Goal: Transaction & Acquisition: Download file/media

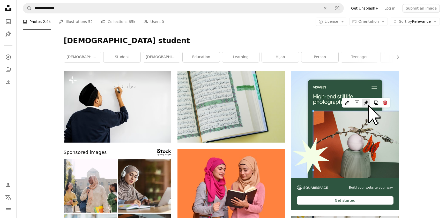
scroll to position [5626, 0]
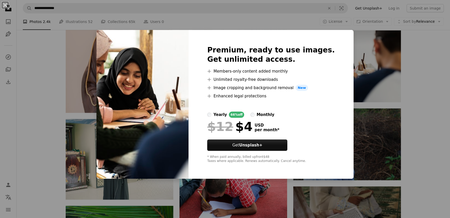
click at [373, 94] on div "An X shape Premium, ready to use images. Get unlimited access. A plus sign Memb…" at bounding box center [225, 109] width 450 height 218
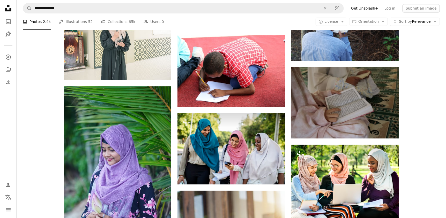
scroll to position [5754, 0]
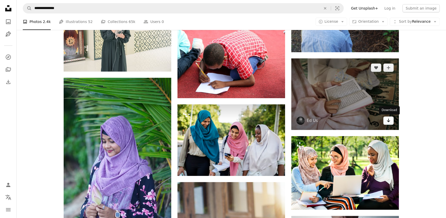
click at [390, 122] on link "Arrow pointing down" at bounding box center [388, 121] width 10 height 8
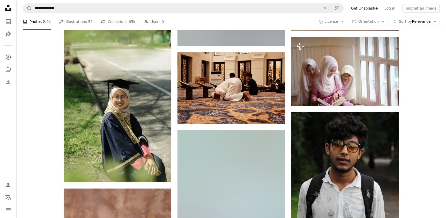
scroll to position [8238, 0]
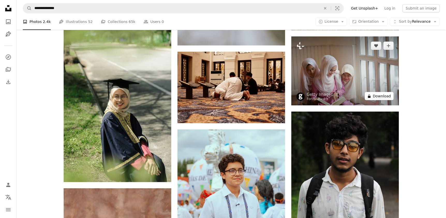
click at [373, 95] on button "A lock Download" at bounding box center [379, 96] width 29 height 8
click at [370, 96] on icon at bounding box center [369, 96] width 3 height 3
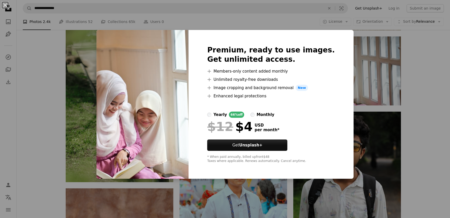
click at [345, 57] on div "An X shape Premium, ready to use images. Get unlimited access. A plus sign Memb…" at bounding box center [225, 109] width 450 height 218
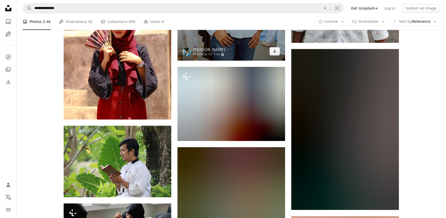
scroll to position [8468, 0]
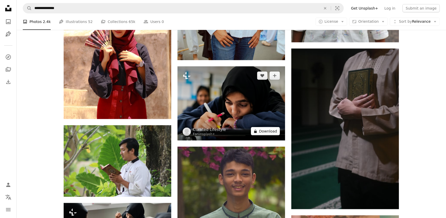
click at [257, 130] on icon at bounding box center [255, 131] width 3 height 3
click at [256, 130] on icon "A lock" at bounding box center [255, 132] width 4 height 4
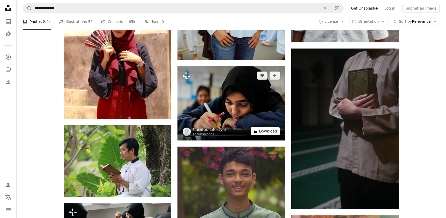
click at [256, 130] on icon "A lock" at bounding box center [255, 132] width 4 height 4
click at [256, 131] on icon at bounding box center [255, 131] width 3 height 3
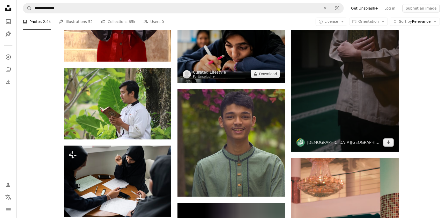
scroll to position [8526, 0]
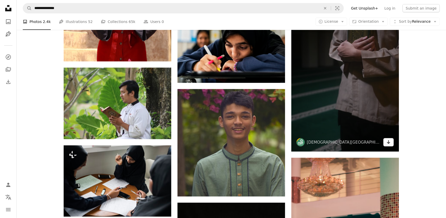
click at [388, 142] on icon "Download" at bounding box center [388, 142] width 3 height 4
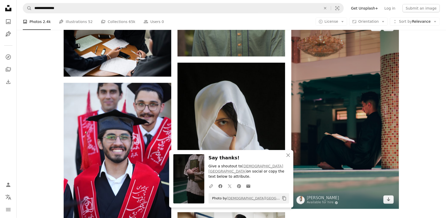
click at [352, 126] on img at bounding box center [345, 113] width 108 height 191
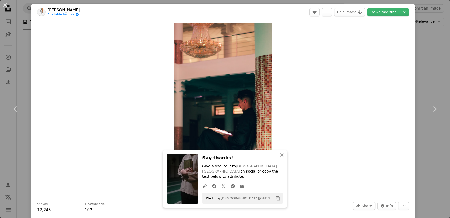
scroll to position [83, 0]
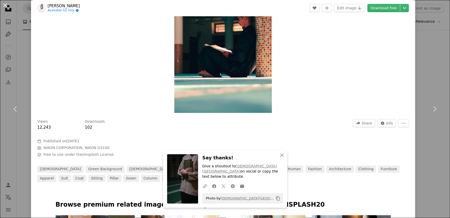
click at [5, 6] on button "An X shape" at bounding box center [5, 5] width 6 height 6
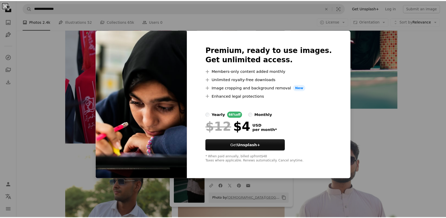
scroll to position [8666, 0]
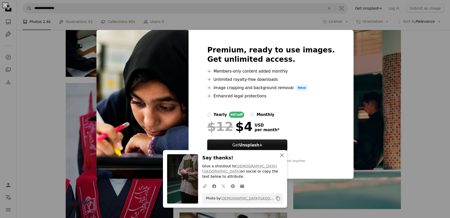
click at [280, 157] on icon "button" at bounding box center [282, 156] width 4 height 4
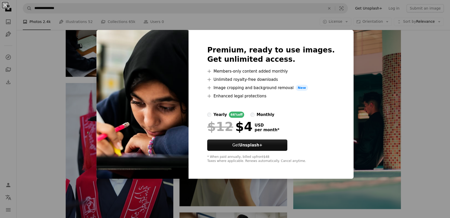
click at [344, 120] on div "An X shape Premium, ready to use images. Get unlimited access. A plus sign Memb…" at bounding box center [225, 109] width 450 height 218
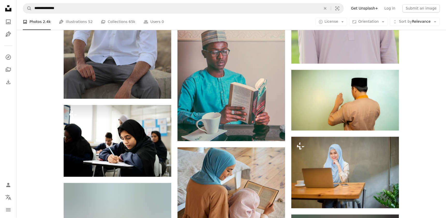
scroll to position [9065, 0]
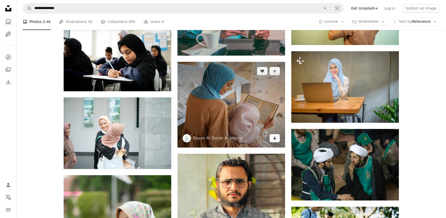
click at [275, 136] on icon "Arrow pointing down" at bounding box center [275, 138] width 4 height 6
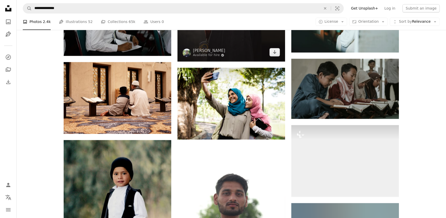
scroll to position [12533, 0]
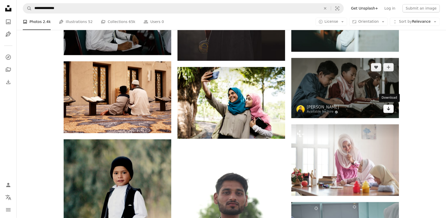
click at [387, 111] on icon "Arrow pointing down" at bounding box center [388, 109] width 4 height 6
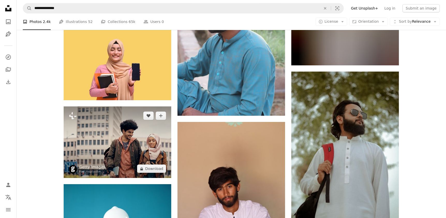
scroll to position [14038, 0]
